Goal: Information Seeking & Learning: Check status

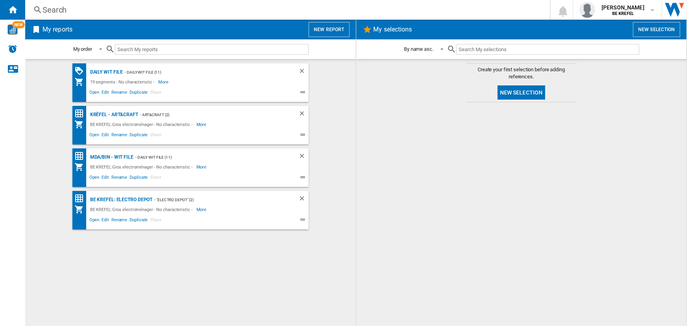
click at [126, 11] on div "Search" at bounding box center [286, 9] width 487 height 11
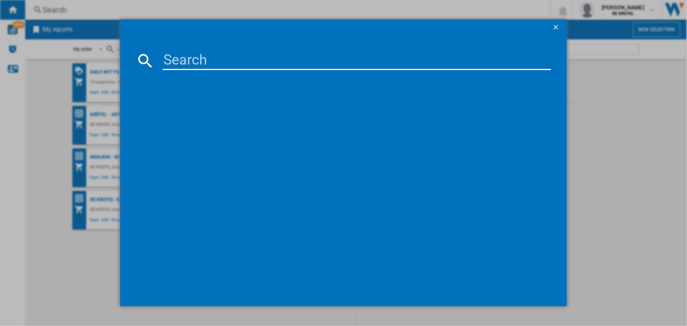
click at [230, 63] on input at bounding box center [357, 60] width 388 height 19
paste input "21009478"
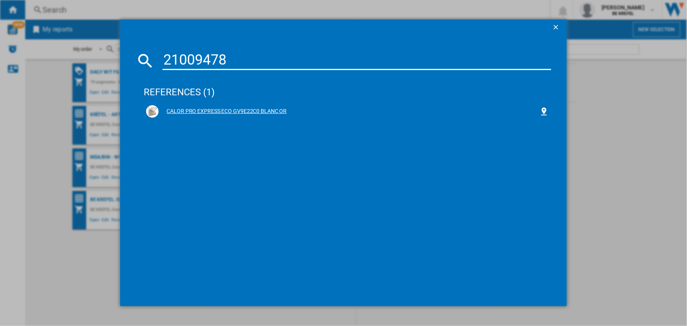
type input "21009478"
click at [236, 109] on div "CALOR PRO EXPRESS ECO GV9E22C0 BLANC OR" at bounding box center [349, 111] width 380 height 8
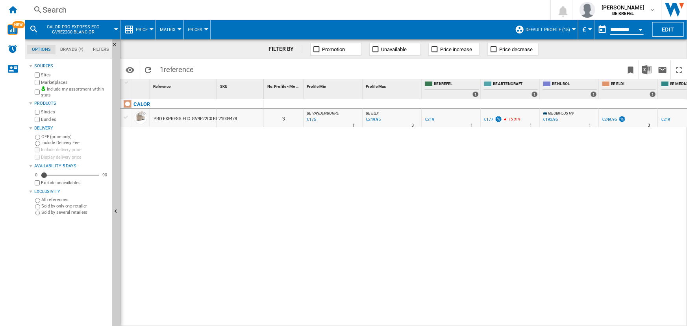
click at [144, 31] on span "Price" at bounding box center [142, 29] width 12 height 5
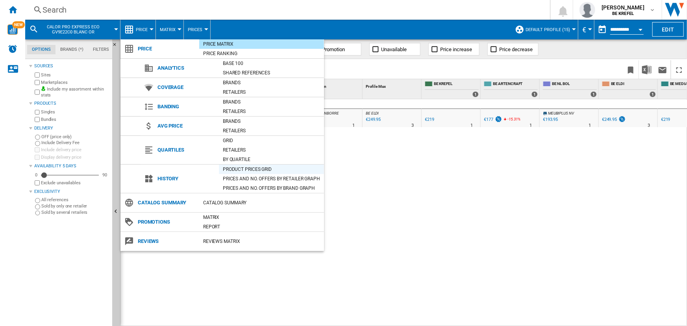
click at [261, 170] on div "Product prices grid" at bounding box center [271, 169] width 105 height 8
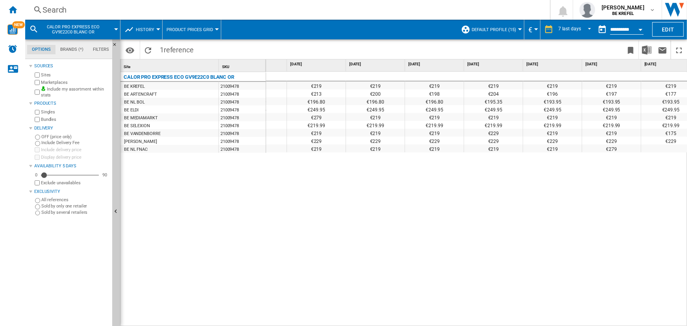
scroll to position [0, 51]
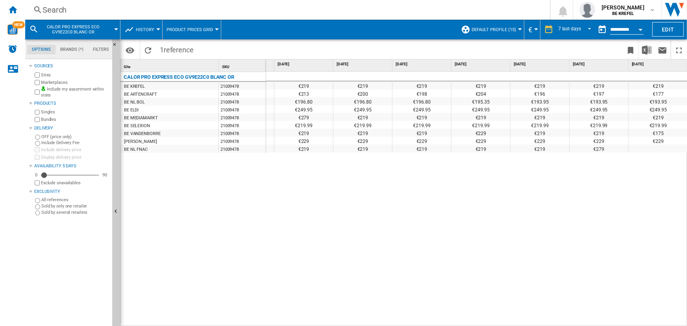
drag, startPoint x: 649, startPoint y: 91, endPoint x: 668, endPoint y: 132, distance: 44.7
click at [668, 132] on div "€219 €219 €219 €219 €219 €219 €219 €219 €201 €213 €200 €198 €204 €196 €197 €177…" at bounding box center [451, 111] width 472 height 79
click at [657, 133] on div "€175" at bounding box center [658, 133] width 59 height 8
click at [649, 94] on div "€177" at bounding box center [658, 93] width 59 height 8
click at [626, 181] on div "€219 €219 €219 €219 €219 €219 €219 €219 €201 €213 €200 €198 €204 €196 €197 €177…" at bounding box center [477, 199] width 422 height 255
